Goal: Communication & Community: Answer question/provide support

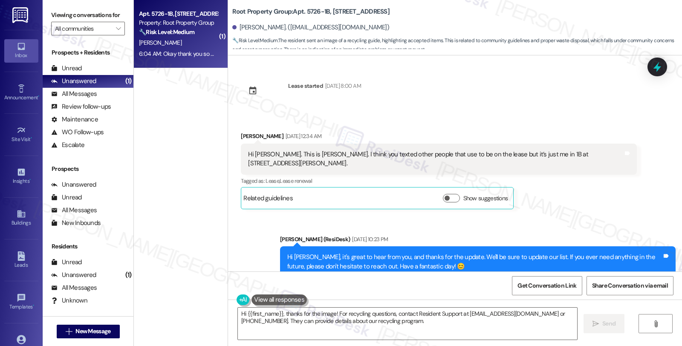
scroll to position [1645, 0]
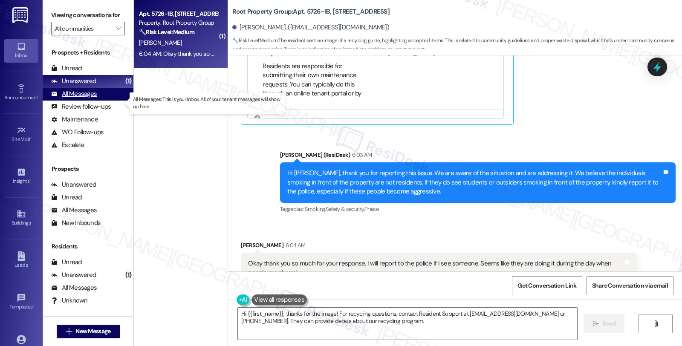
click at [88, 98] on div "All Messages" at bounding box center [74, 94] width 46 height 9
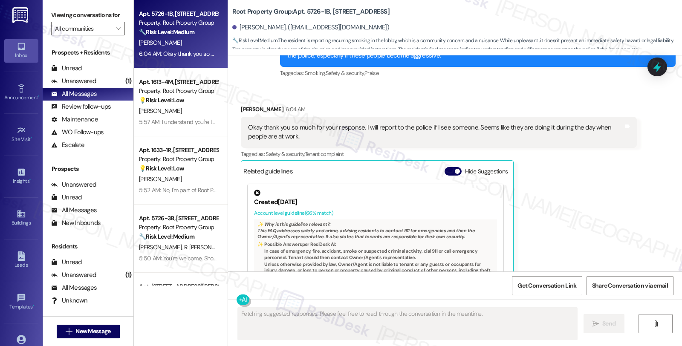
scroll to position [1680, 0]
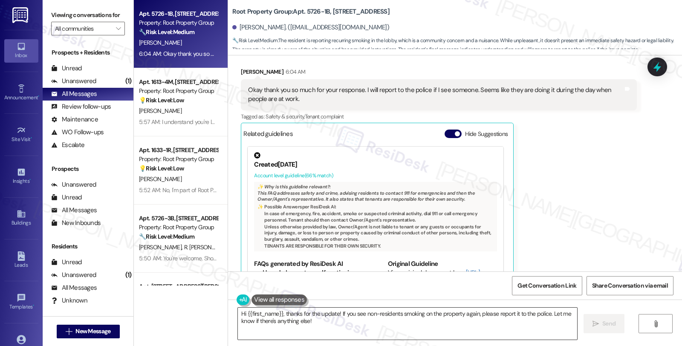
click at [238, 313] on textarea "Hi {{first_name}}, thanks for the update! If you see non-residents smoking on t…" at bounding box center [407, 324] width 339 height 32
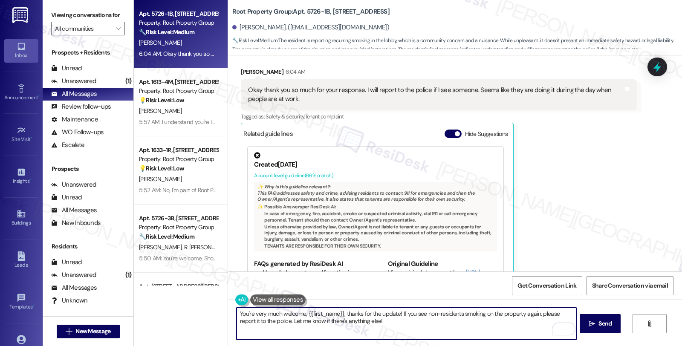
drag, startPoint x: 397, startPoint y: 313, endPoint x: 417, endPoint y: 334, distance: 28.7
click at [417, 334] on textarea "You're very much welcome, {{first_name}}, thanks for the update! If you see non…" at bounding box center [406, 324] width 339 height 32
click at [360, 328] on textarea "You're very much welcome, {{first_name}}, thanks for the update!" at bounding box center [406, 324] width 339 height 32
click at [460, 314] on textarea "You're very much welcome, {{first_name}}, thanks for the update!" at bounding box center [406, 324] width 339 height 32
paste textarea "Should you have other concerns, please feel free to reach out. Have a great day!"
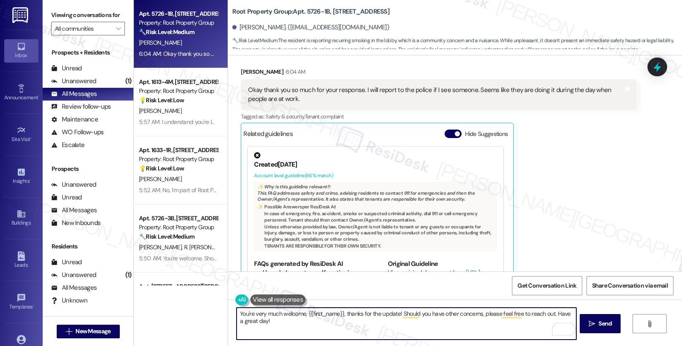
click at [253, 320] on textarea "You're very much welcome, {{first_name}}, thanks for the update! Should you hav…" at bounding box center [406, 324] width 339 height 32
click at [237, 324] on textarea "You're very much welcome, {{first_name}}, thanks for the update! Should you hav…" at bounding box center [406, 324] width 339 height 32
type textarea "You're very much welcome, {{first_name}}, thanks for the update! Should you hav…"
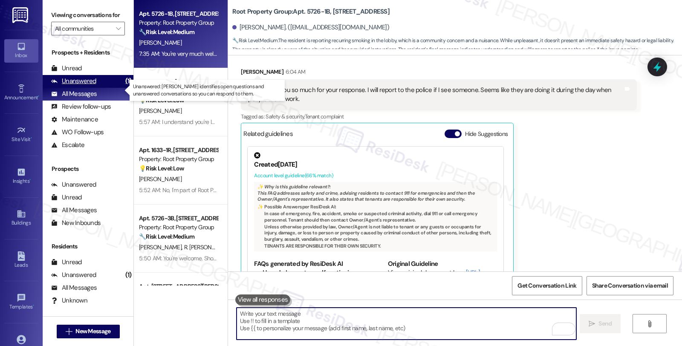
click at [103, 88] on div "Unanswered (1)" at bounding box center [88, 81] width 91 height 13
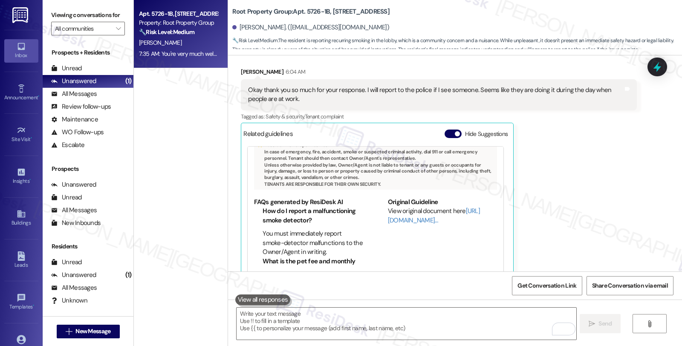
scroll to position [1739, 0]
